Goal: Feedback & Contribution: Leave review/rating

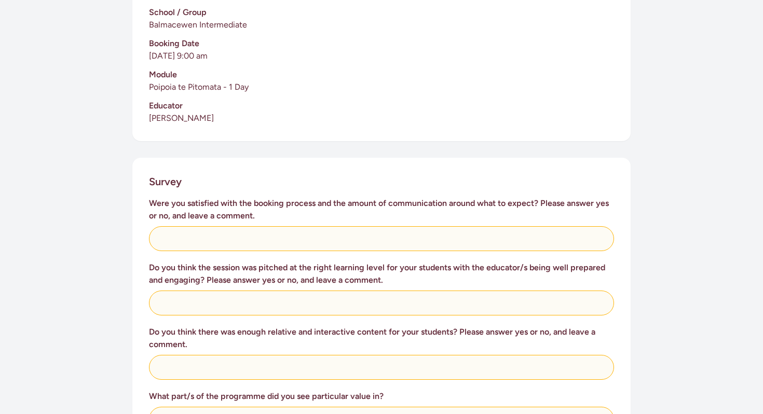
scroll to position [280, 0]
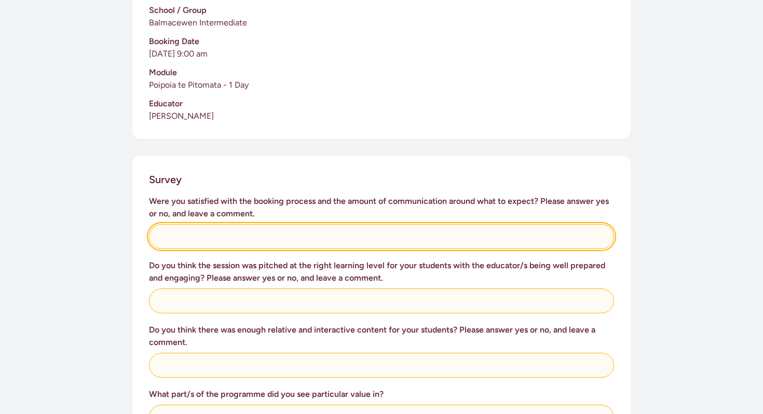
click at [275, 243] on input "text" at bounding box center [381, 236] width 465 height 25
type input "Yes. It was very easy working with [PERSON_NAME]."
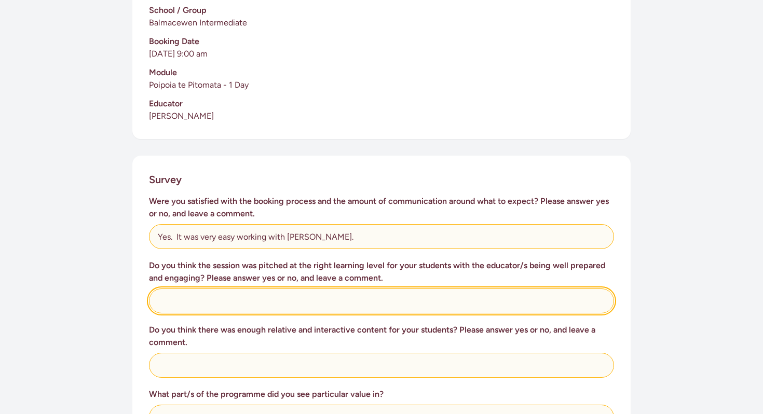
click at [183, 297] on input "text" at bounding box center [381, 301] width 465 height 25
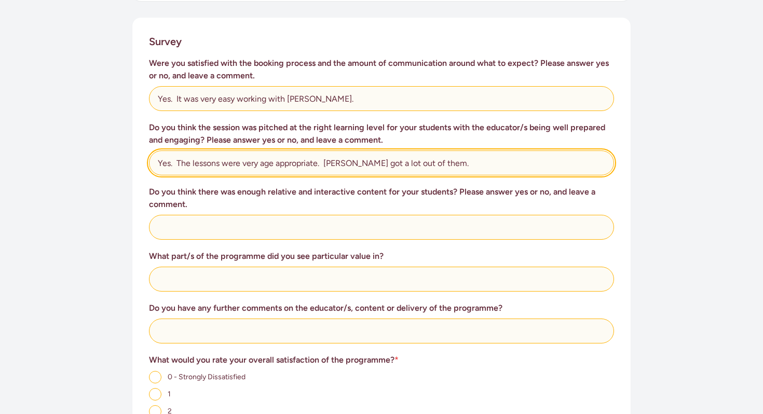
scroll to position [420, 0]
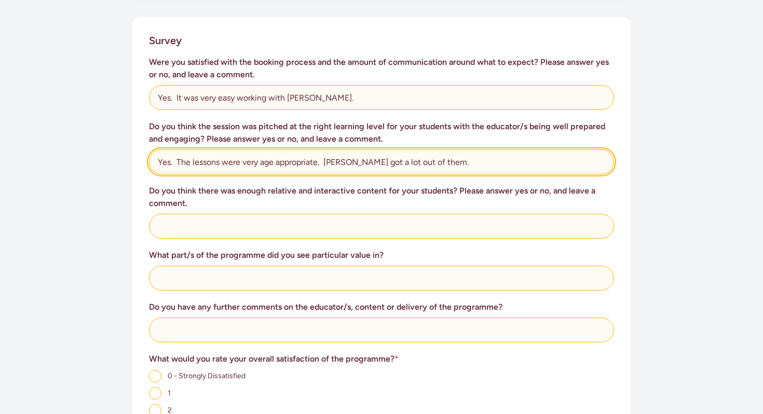
type input "Yes. The lessons were very age appropriate. [PERSON_NAME] got a lot out of them."
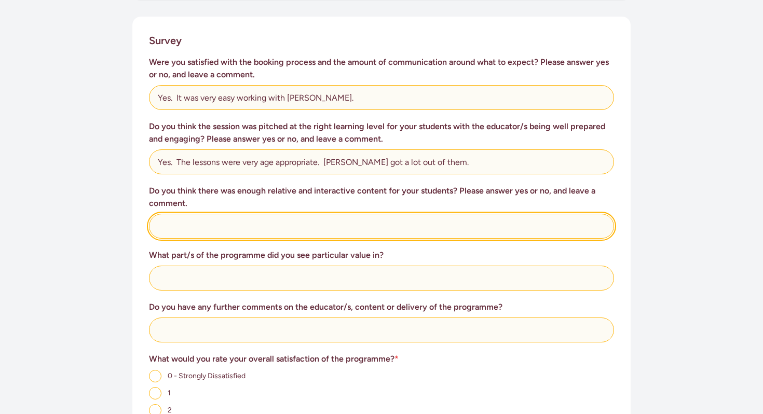
click at [188, 222] on input "text" at bounding box center [381, 226] width 465 height 25
type input "Yes. They hands on activities kept the students focused."
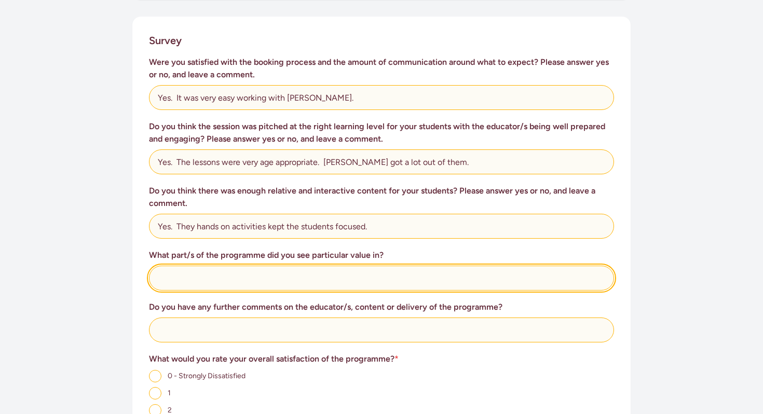
click at [213, 277] on input "text" at bounding box center [381, 278] width 465 height 25
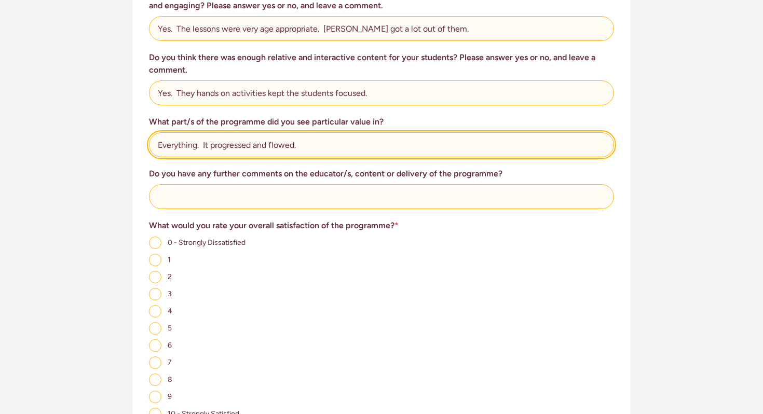
scroll to position [564, 0]
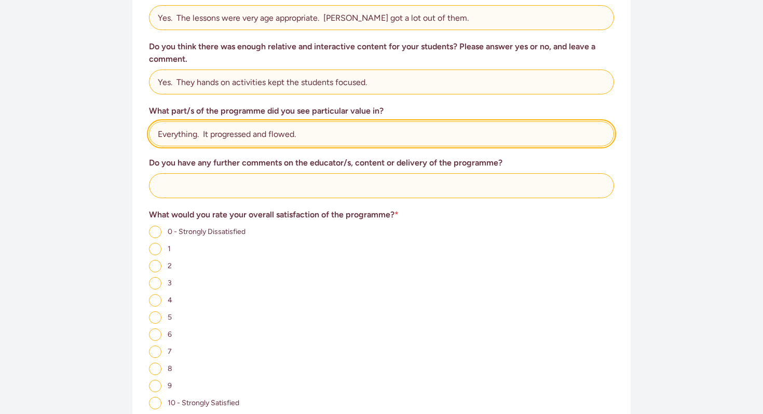
type input "Everything. It progressed and flowed."
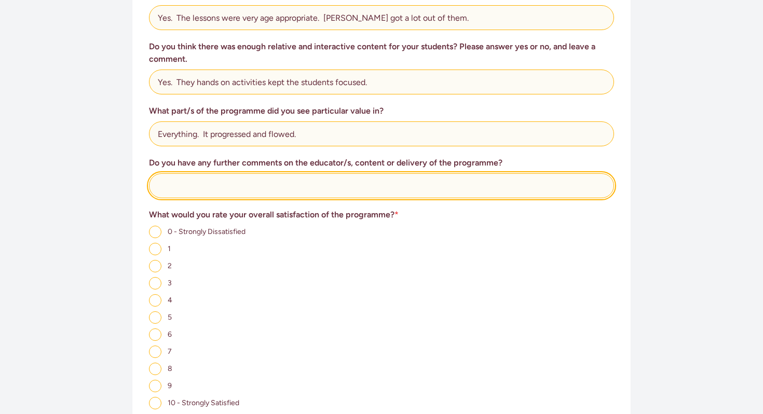
click at [186, 187] on input "text" at bounding box center [381, 185] width 465 height 25
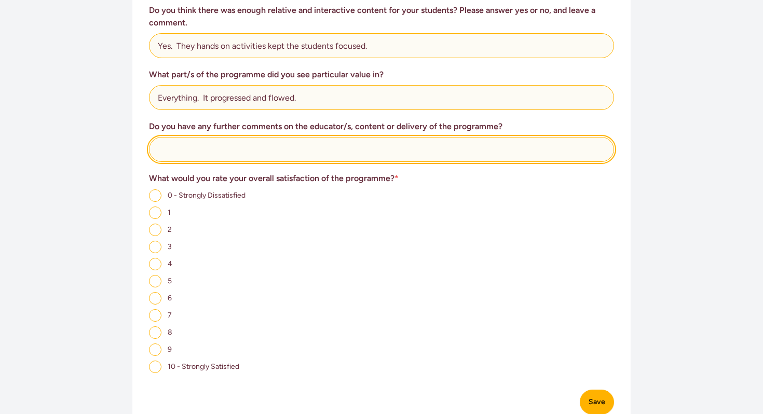
scroll to position [606, 0]
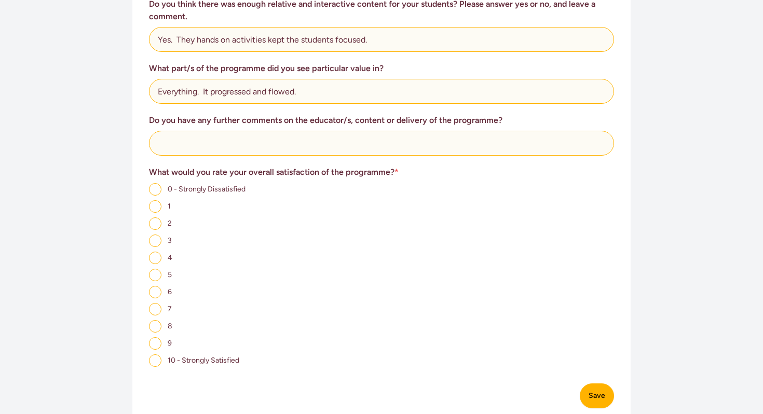
click at [159, 360] on input "10 - Strongly Satisfied" at bounding box center [155, 361] width 12 height 12
radio input "true"
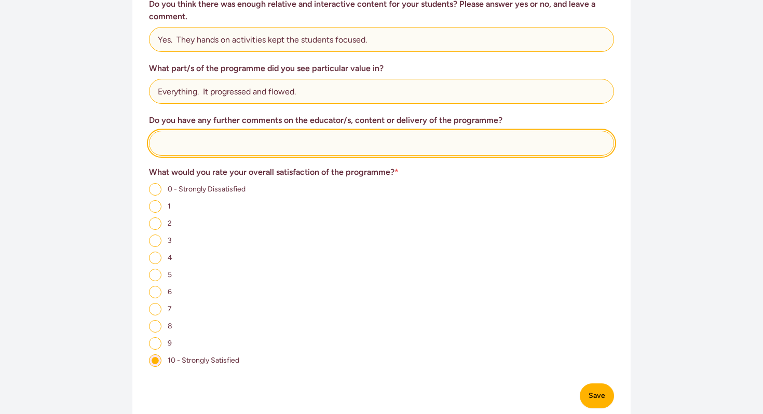
click at [229, 143] on input "text" at bounding box center [381, 143] width 465 height 25
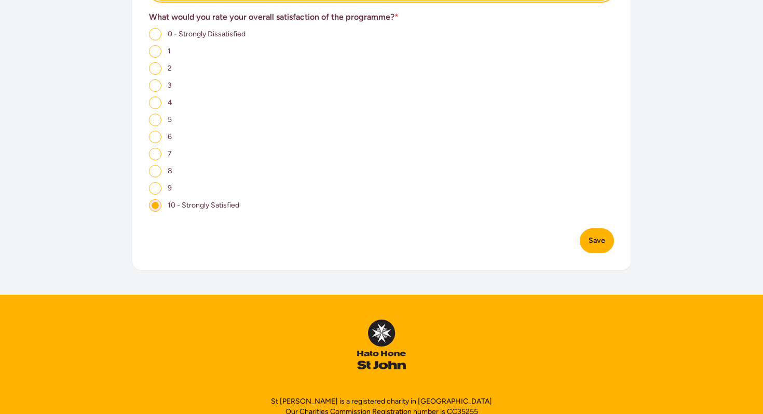
scroll to position [767, 0]
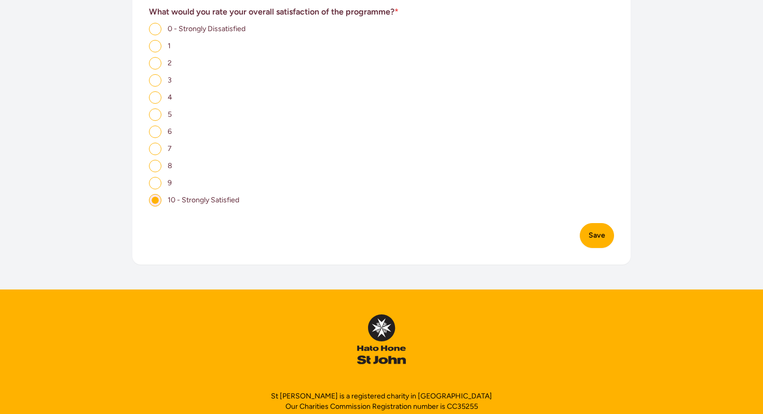
type input "[PERSON_NAME] was so super positive with all students and showed mastery of the…"
click at [597, 237] on button "Save" at bounding box center [597, 235] width 34 height 25
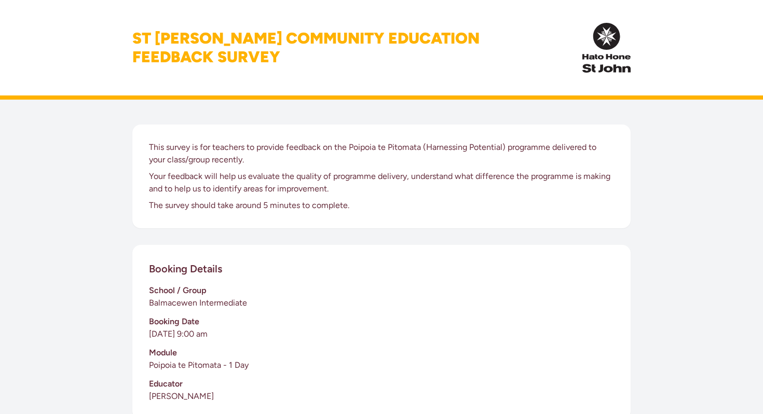
scroll to position [67, 0]
